Goal: Task Accomplishment & Management: Complete application form

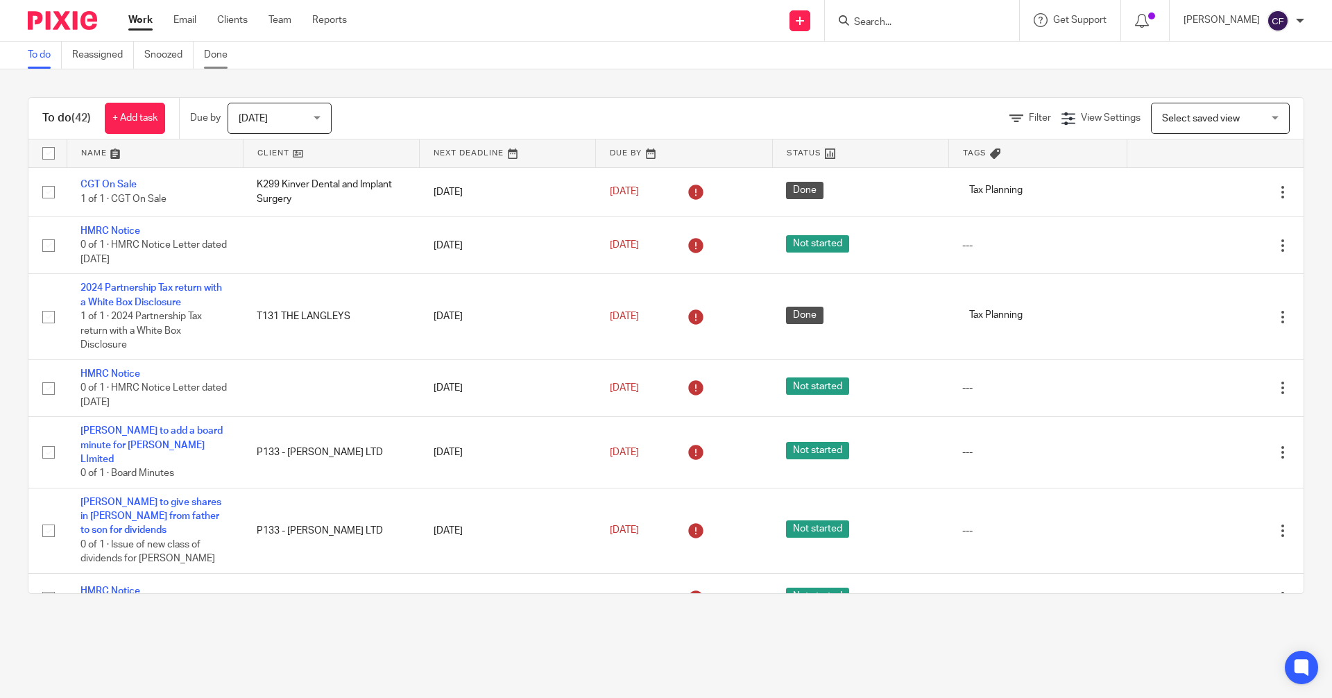
drag, startPoint x: 234, startPoint y: 19, endPoint x: 239, endPoint y: 56, distance: 37.8
click at [234, 19] on link "Clients" at bounding box center [232, 20] width 31 height 14
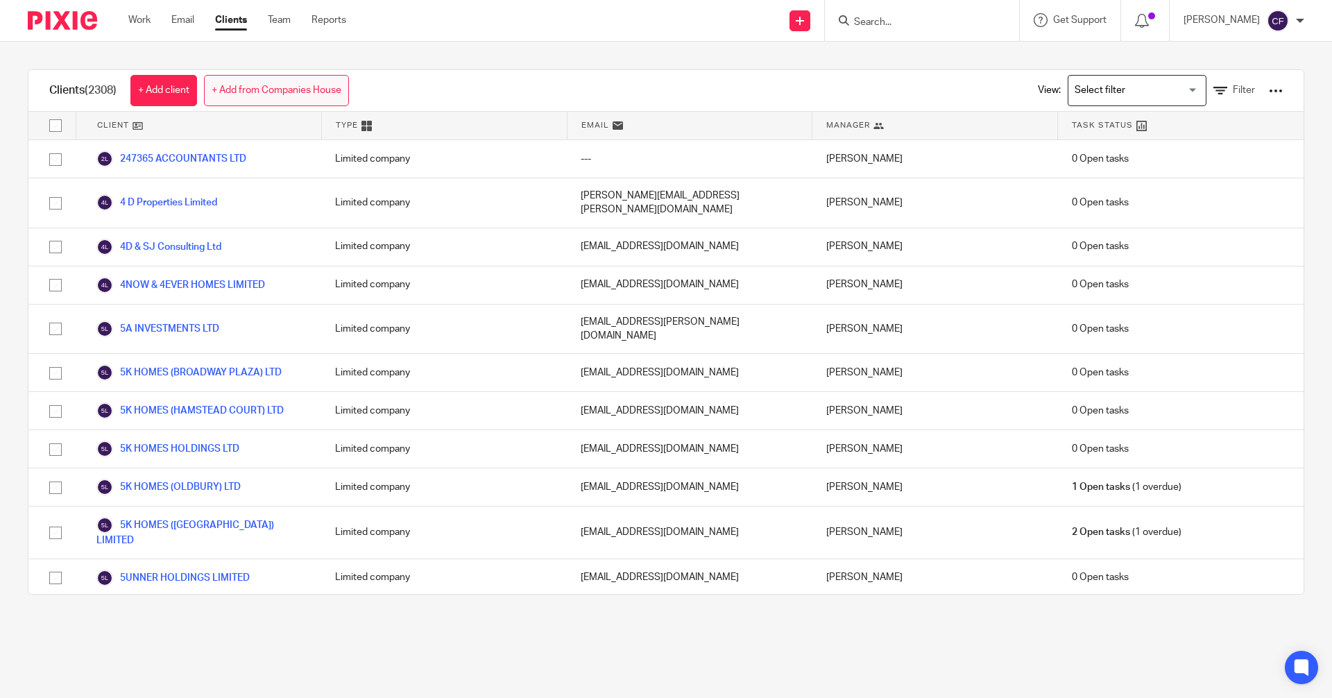
click at [266, 93] on link "+ Add from Companies House" at bounding box center [276, 90] width 145 height 31
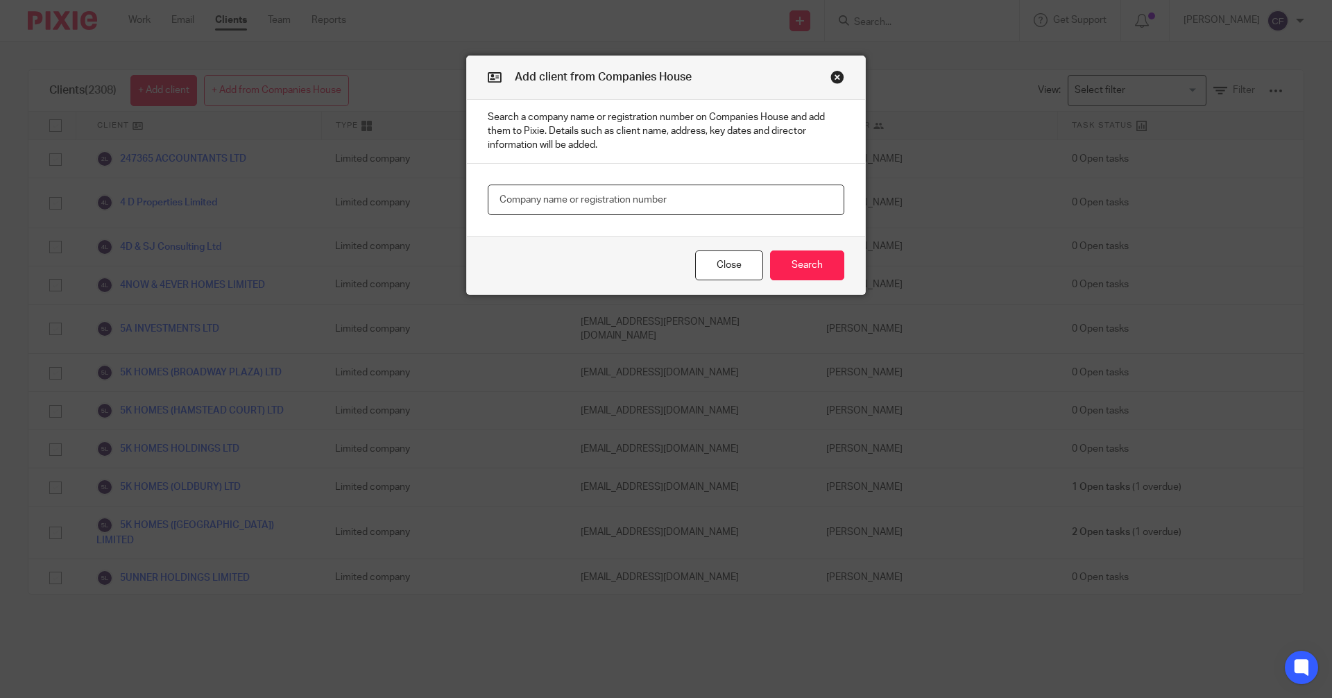
click at [518, 198] on input "text" at bounding box center [666, 200] width 357 height 31
type input "16662892"
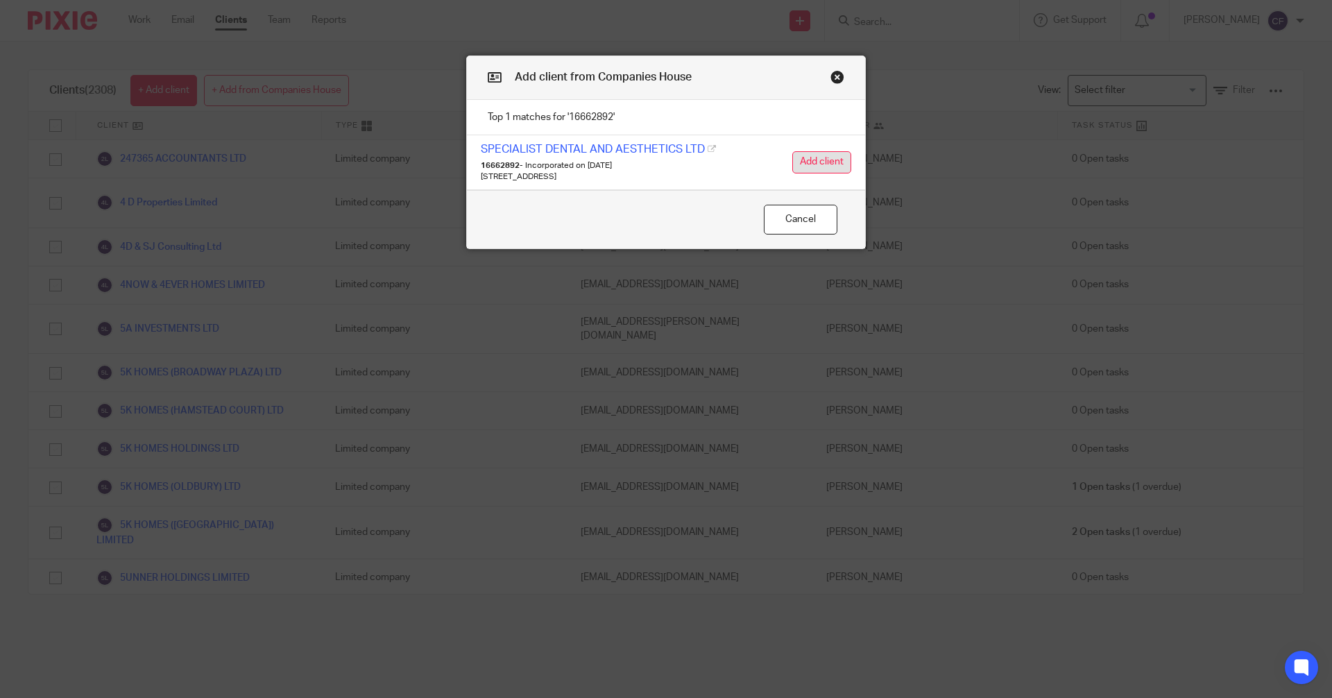
click at [809, 161] on button "Add client" at bounding box center [821, 162] width 59 height 22
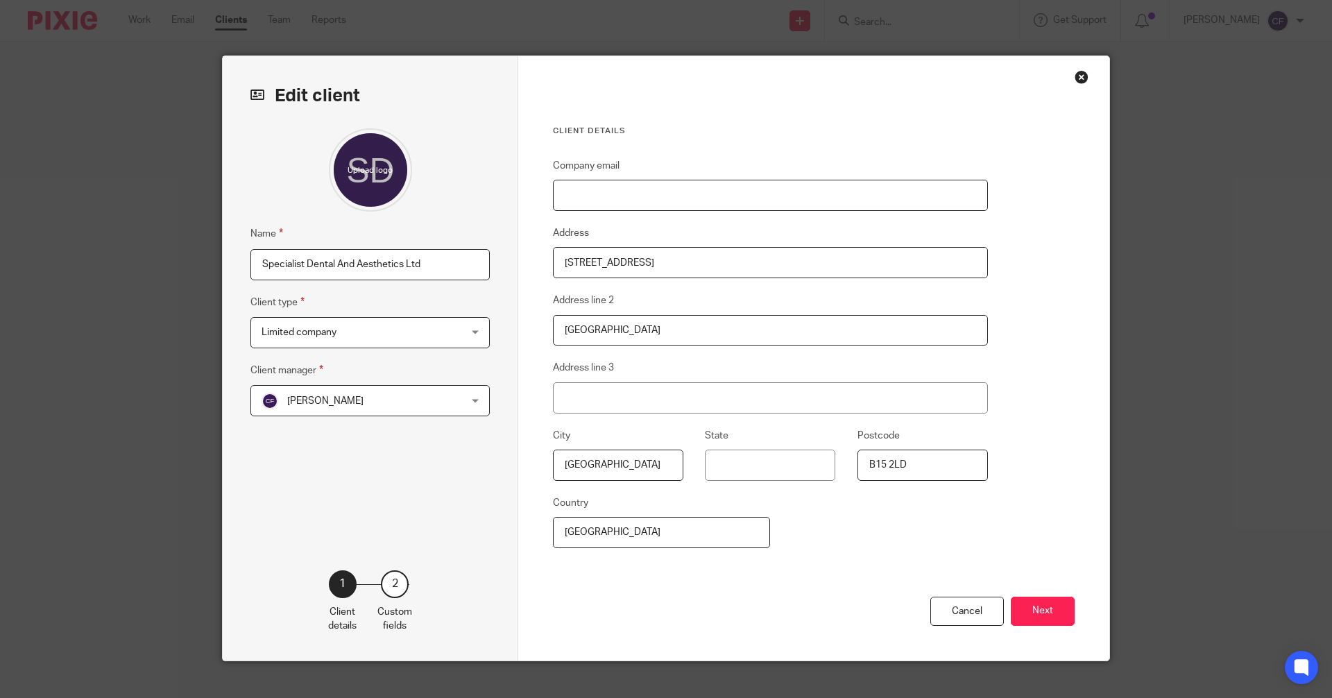
click at [580, 197] on input "Company email" at bounding box center [770, 195] width 435 height 31
paste input "ashish_gopakumar@yahoo.co.uk"
type input "ashish_gopakumar@yahoo.co.uk"
click at [257, 261] on input "Specialist Dental And Aesthetics Ltd" at bounding box center [369, 264] width 239 height 31
type input "S1207 Specialist Dental And Aesthetics Ltd"
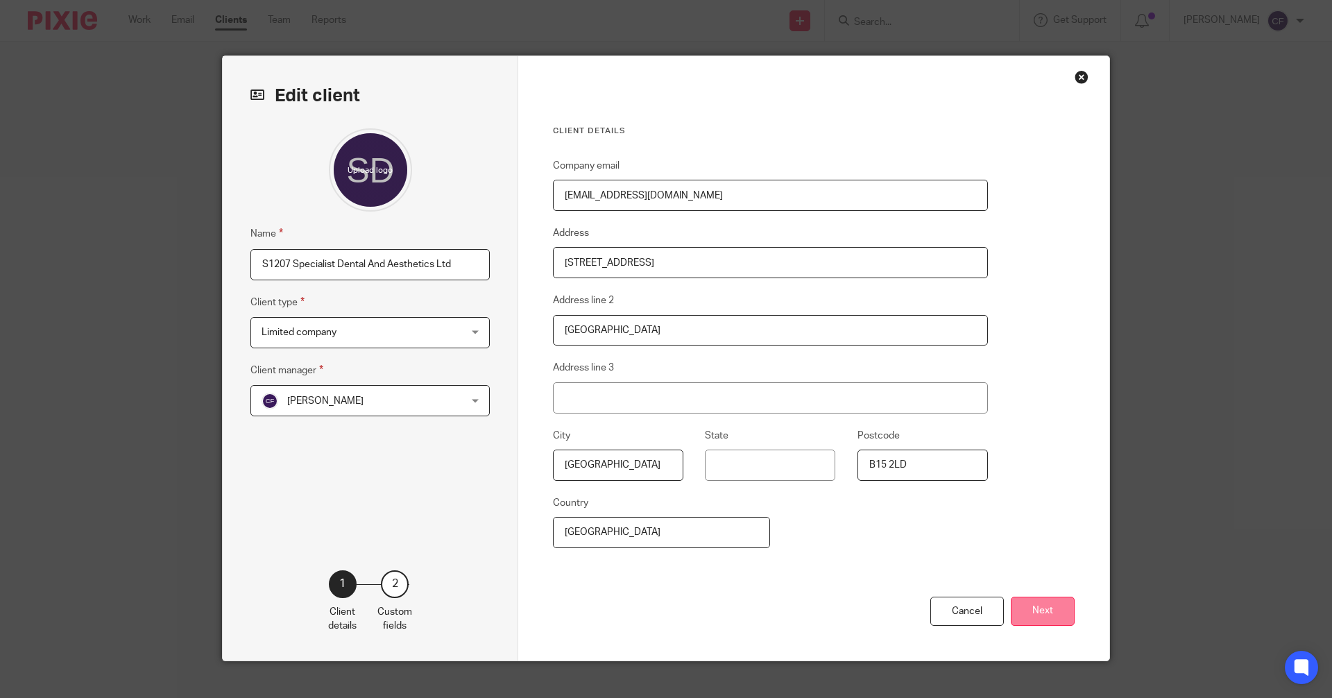
click at [1053, 611] on button "Next" at bounding box center [1043, 612] width 64 height 30
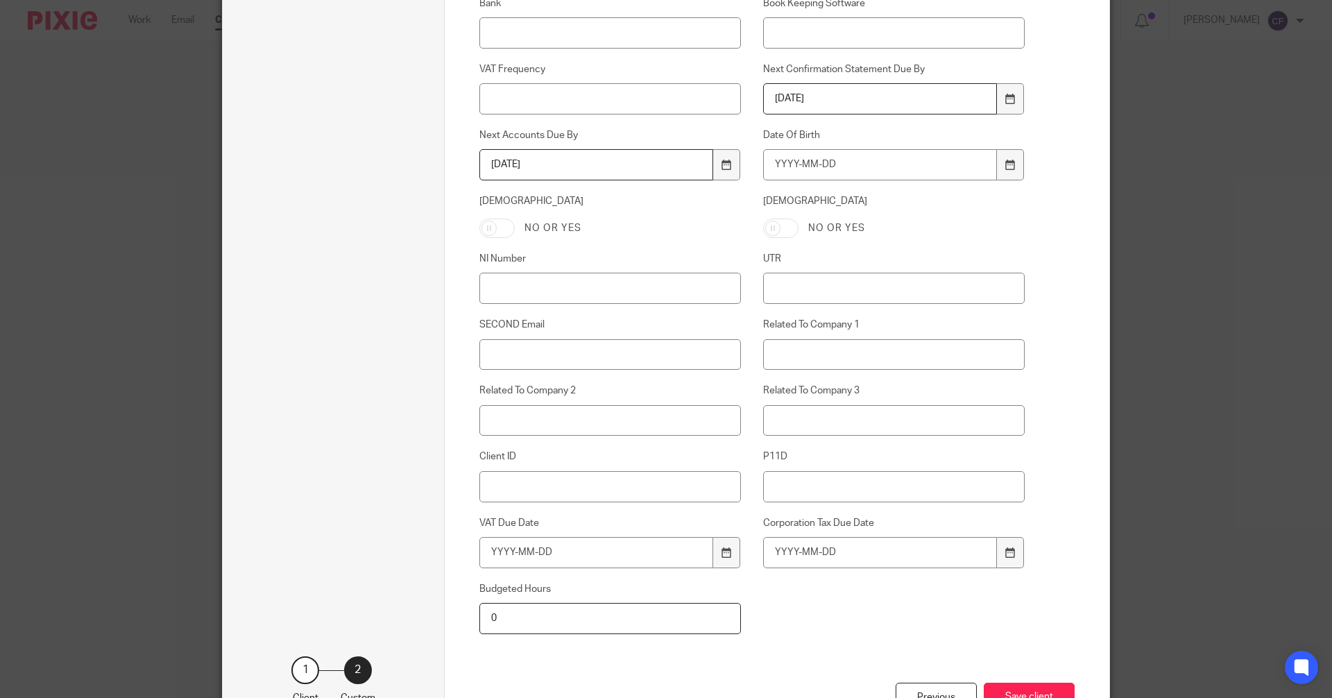
scroll to position [565, 0]
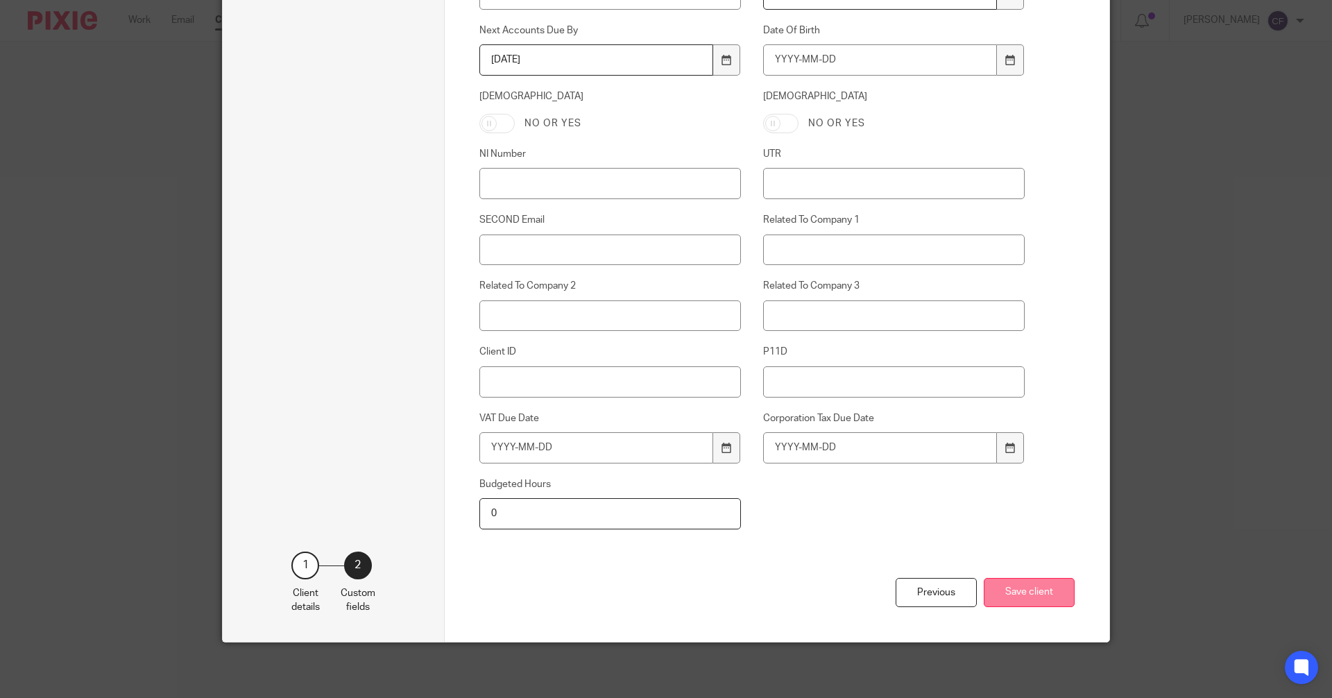
click at [1019, 592] on button "Save client" at bounding box center [1029, 593] width 91 height 30
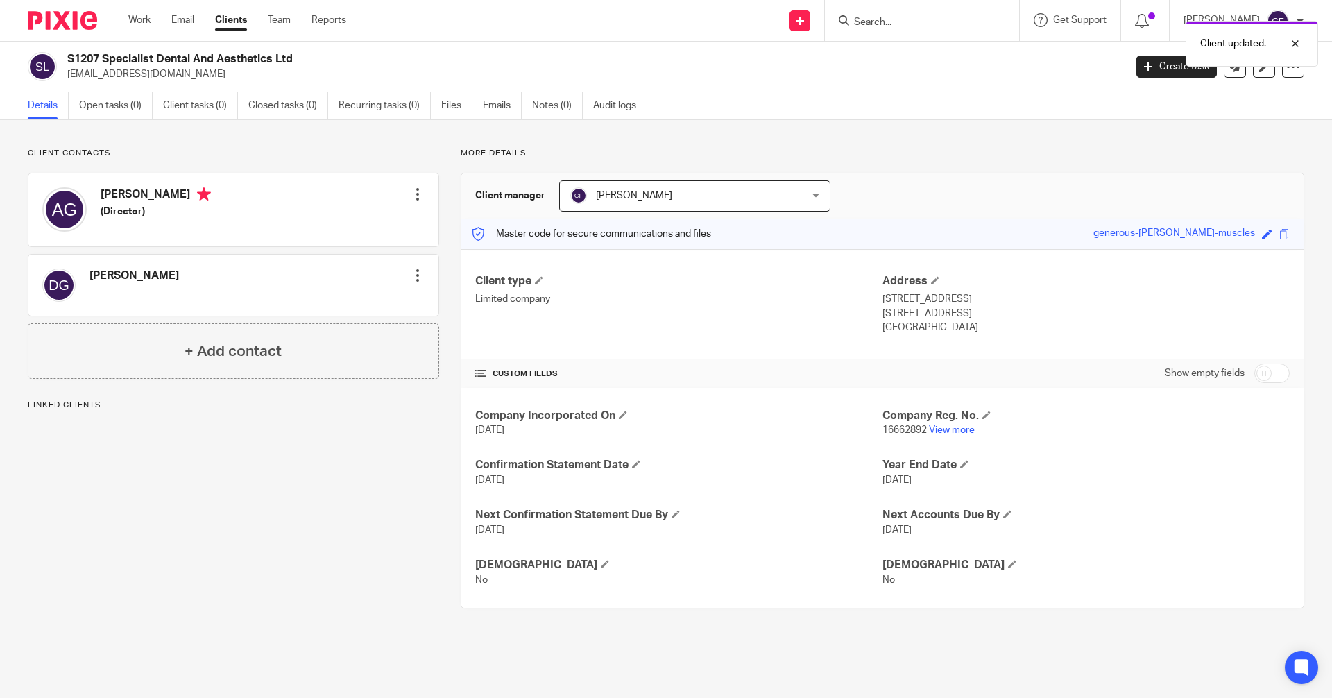
click at [411, 192] on div at bounding box center [418, 194] width 14 height 14
click at [325, 225] on link "Edit contact" at bounding box center [352, 225] width 133 height 20
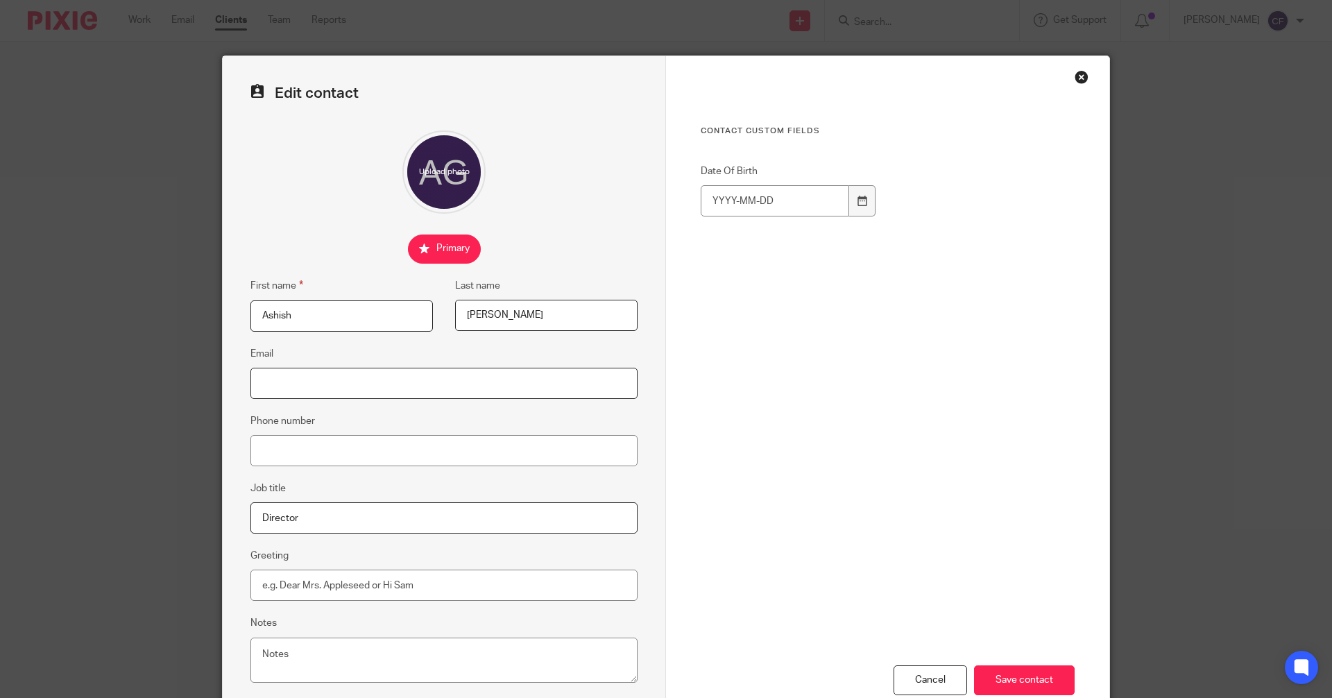
click at [271, 389] on input "Email" at bounding box center [443, 383] width 387 height 31
paste input "ashish_gopakumar@yahoo.co.uk"
type input "ashish_gopakumar@yahoo.co.uk"
drag, startPoint x: 277, startPoint y: 444, endPoint x: 286, endPoint y: 444, distance: 9.0
click at [277, 444] on input "Phone number" at bounding box center [443, 450] width 387 height 31
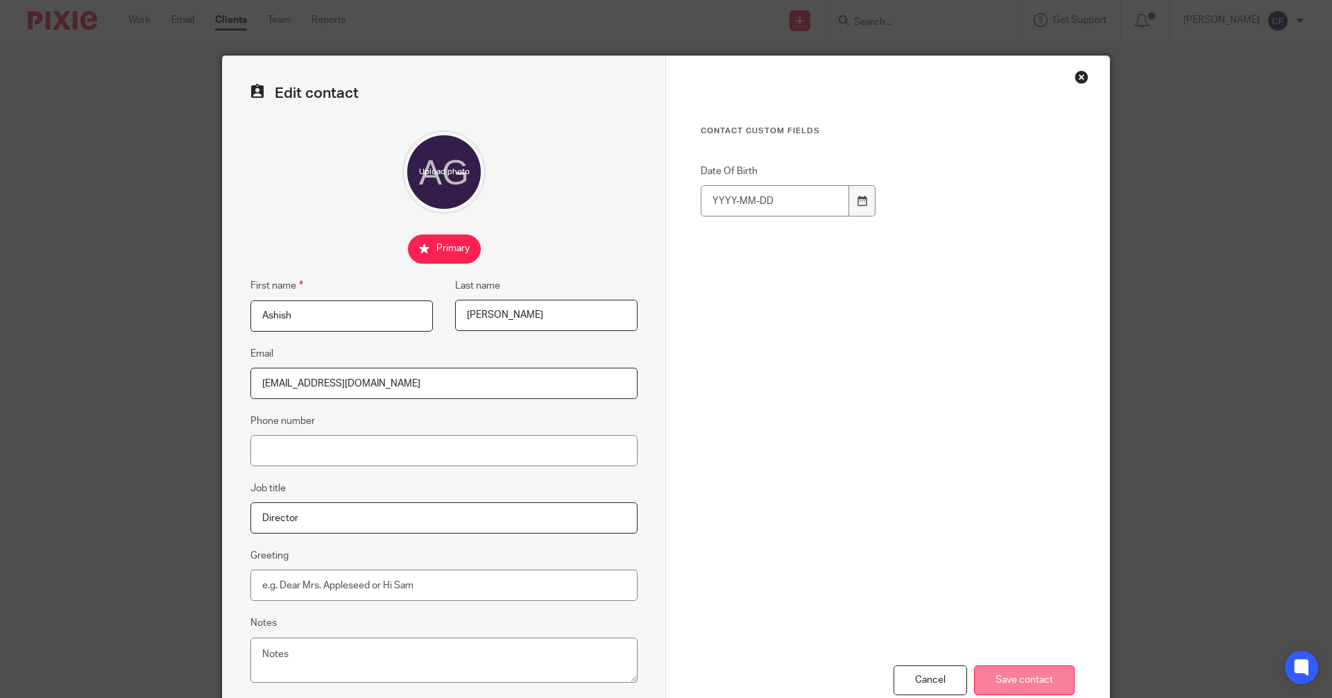
click at [1000, 679] on input "Save contact" at bounding box center [1024, 680] width 101 height 30
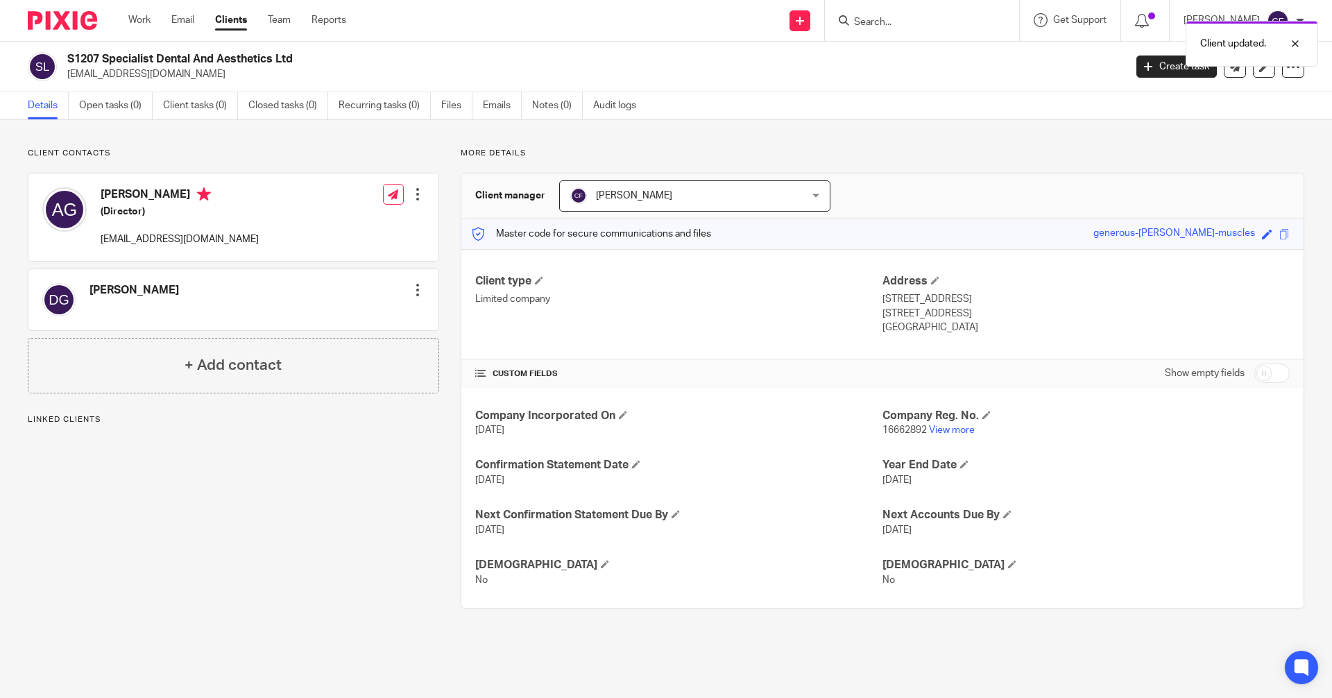
click at [411, 289] on div at bounding box center [418, 290] width 14 height 14
click at [348, 323] on link "Edit contact" at bounding box center [352, 321] width 133 height 20
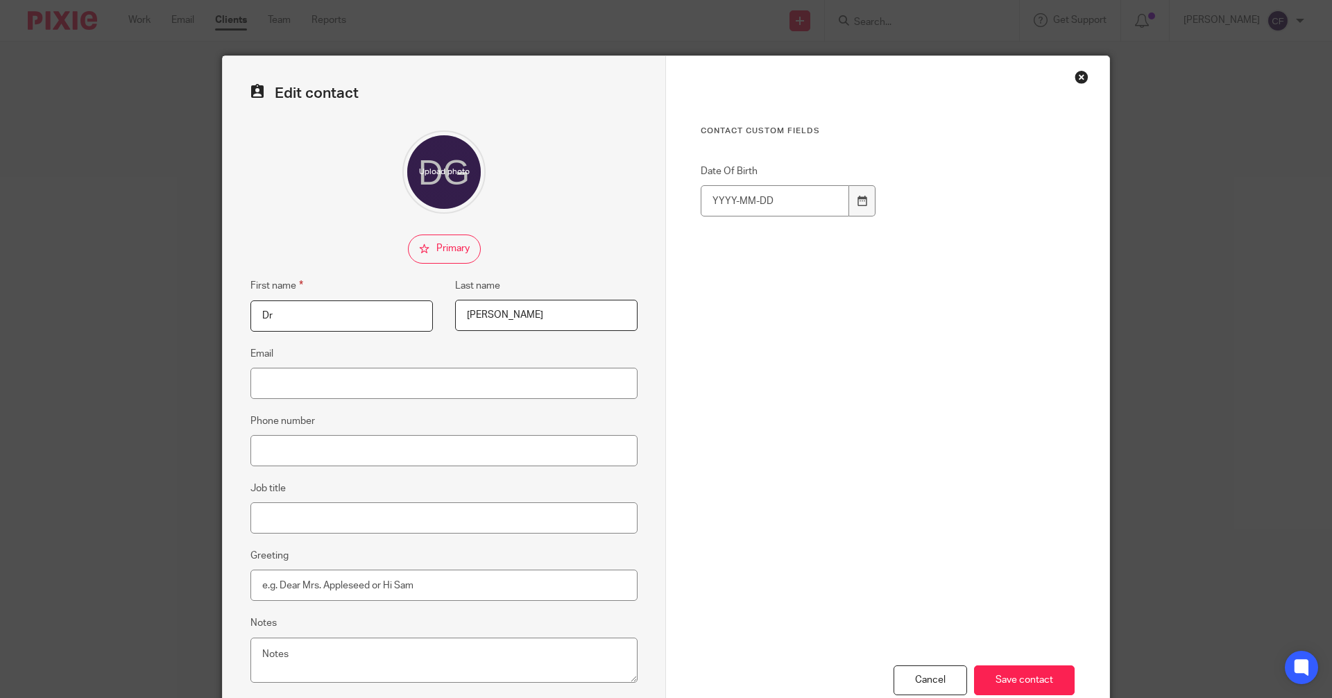
click at [292, 314] on input "Dr" at bounding box center [341, 315] width 182 height 31
type input "[PERSON_NAME]"
click at [319, 383] on input "Email" at bounding box center [443, 383] width 387 height 31
click at [301, 379] on input "Email" at bounding box center [443, 383] width 387 height 31
paste input "[EMAIL_ADDRESS][DOMAIN_NAME]"
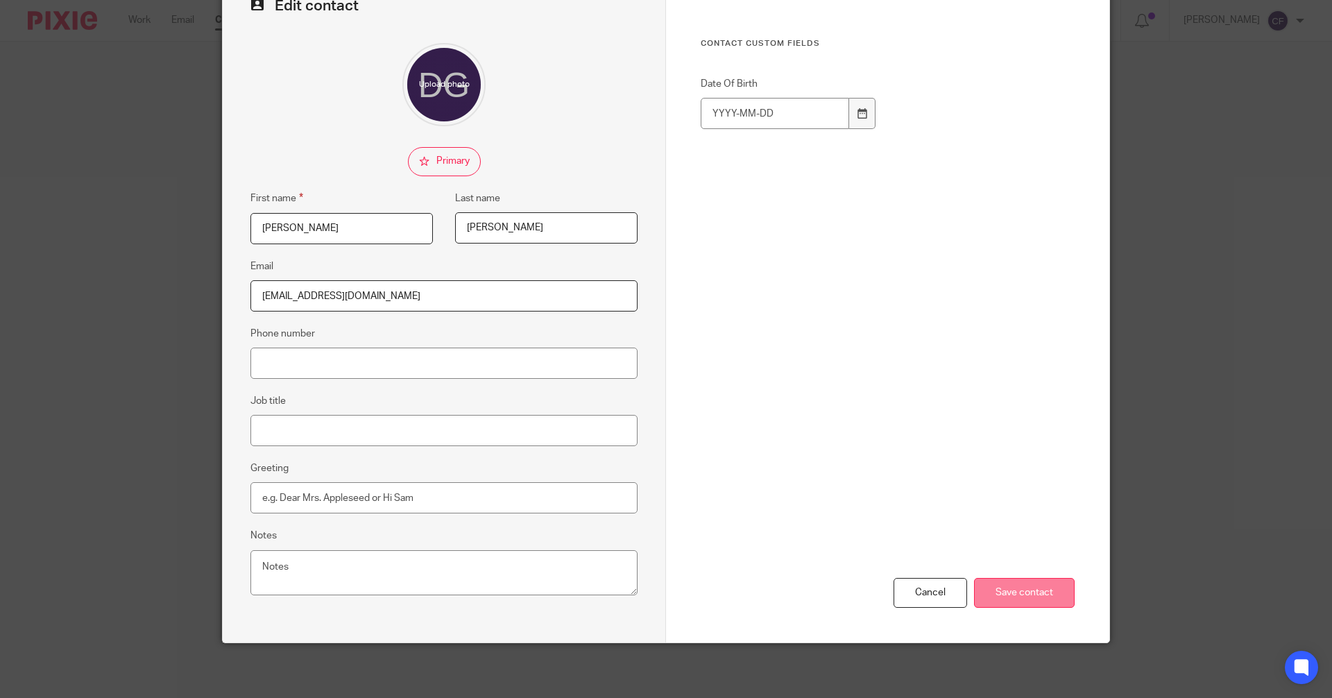
scroll to position [88, 0]
type input "[EMAIL_ADDRESS][DOMAIN_NAME]"
click at [1022, 595] on input "Save contact" at bounding box center [1024, 592] width 101 height 30
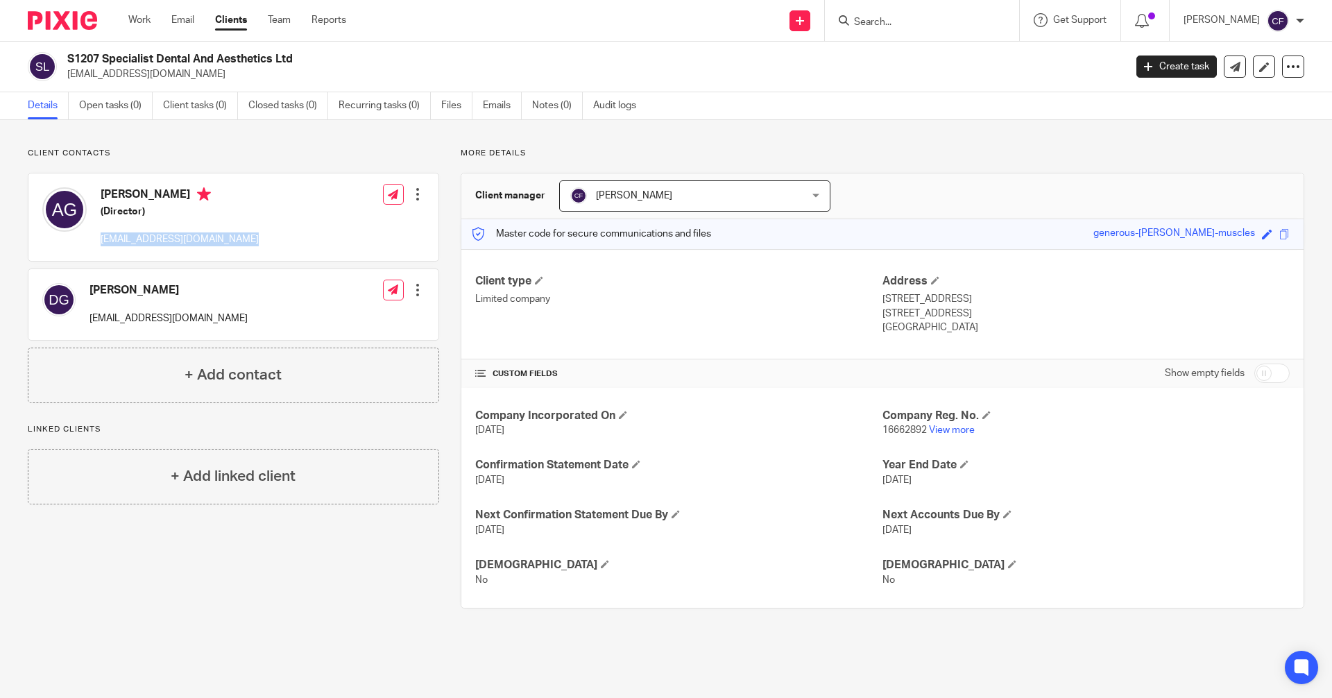
drag, startPoint x: 257, startPoint y: 243, endPoint x: 100, endPoint y: 235, distance: 157.7
click at [100, 235] on div "[PERSON_NAME] (Director) [EMAIL_ADDRESS][DOMAIN_NAME] Edit contact Create clien…" at bounding box center [233, 216] width 410 height 87
copy p "[EMAIL_ADDRESS][DOMAIN_NAME]"
